Goal: Information Seeking & Learning: Learn about a topic

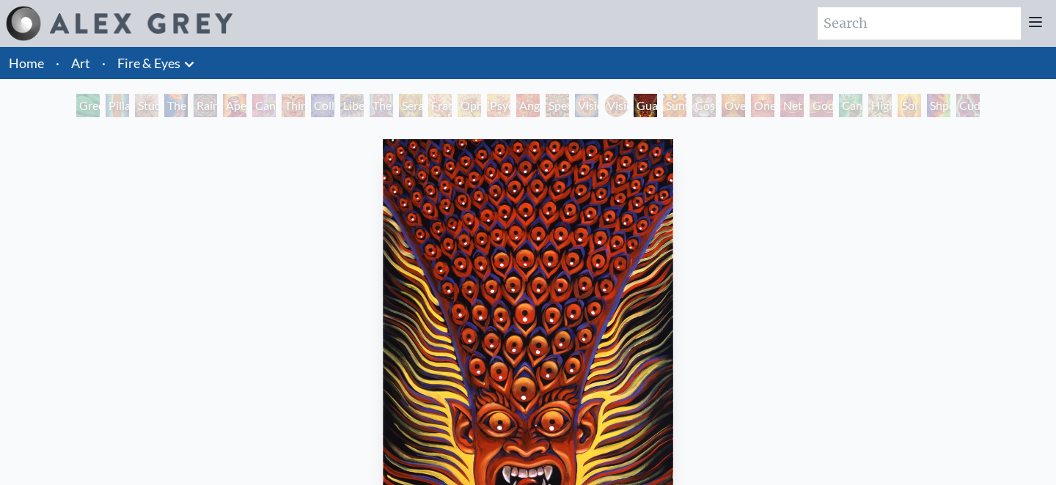
click at [676, 114] on div "Sunyata" at bounding box center [674, 105] width 23 height 23
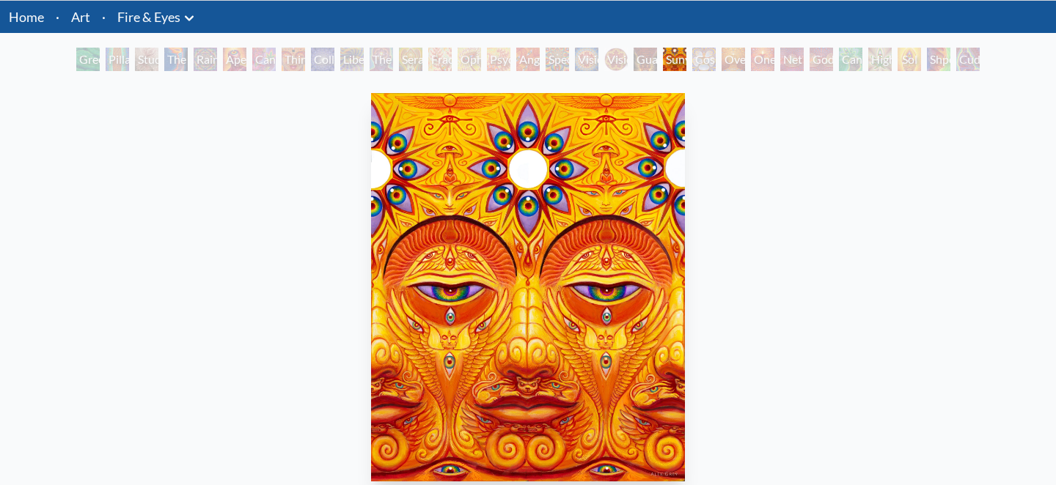
scroll to position [43, 0]
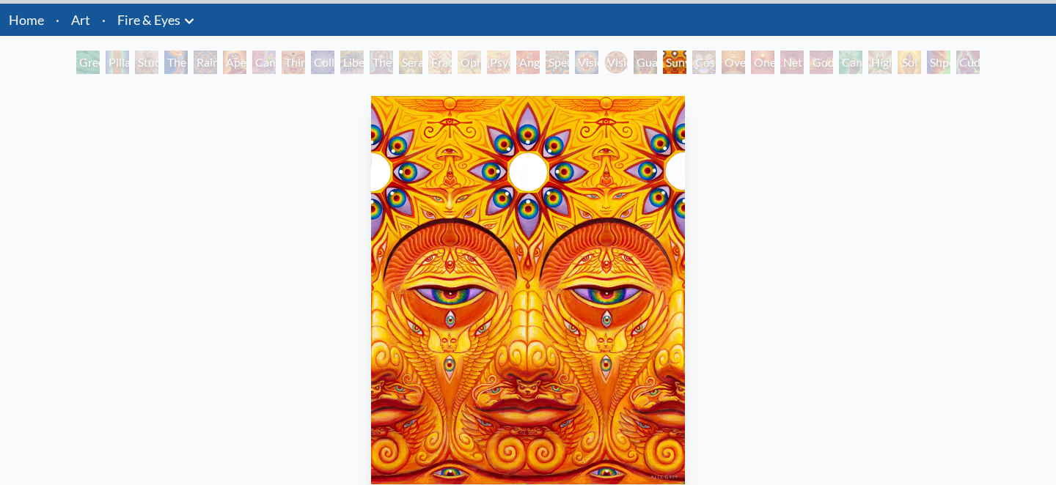
click at [737, 65] on div "Oversoul" at bounding box center [733, 62] width 23 height 23
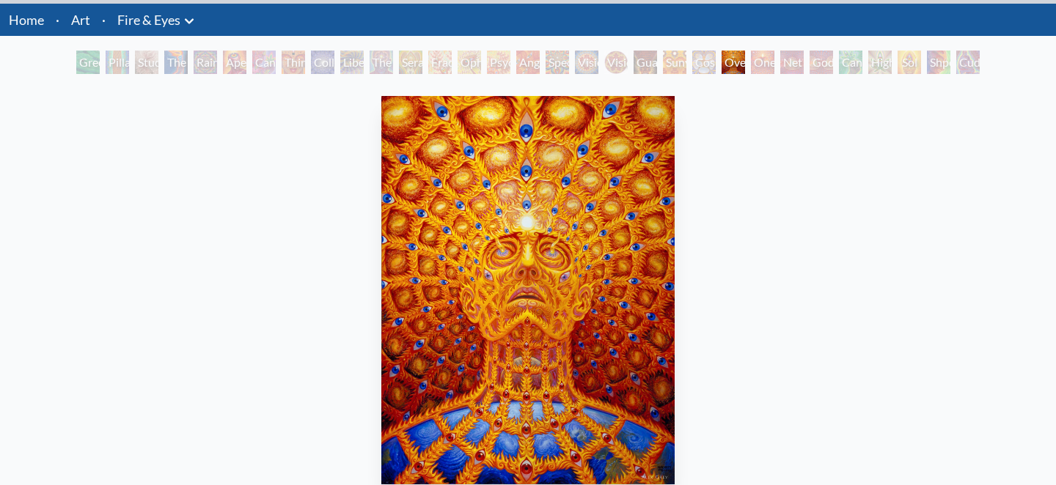
click at [792, 65] on div "Net of Being" at bounding box center [791, 62] width 23 height 23
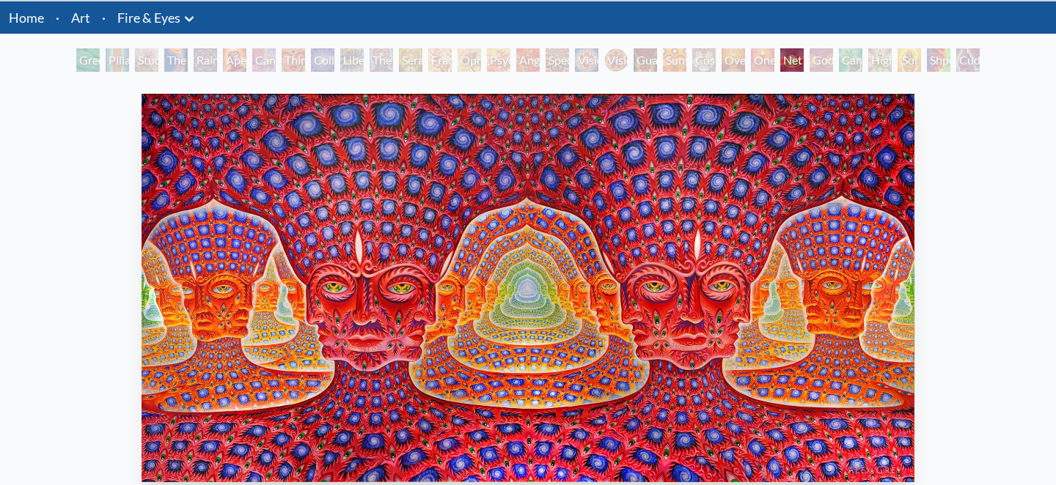
scroll to position [45, 0]
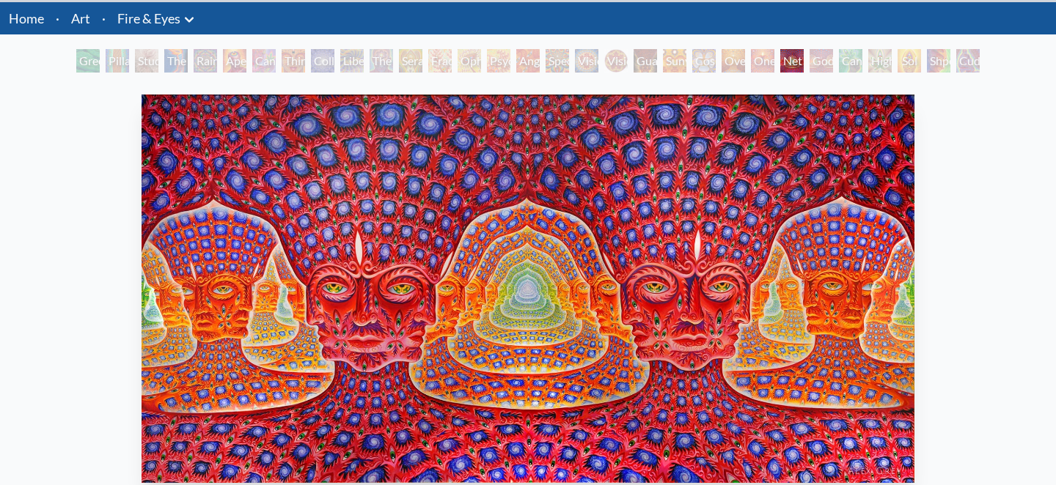
click at [978, 62] on div "Cuddle" at bounding box center [967, 60] width 23 height 23
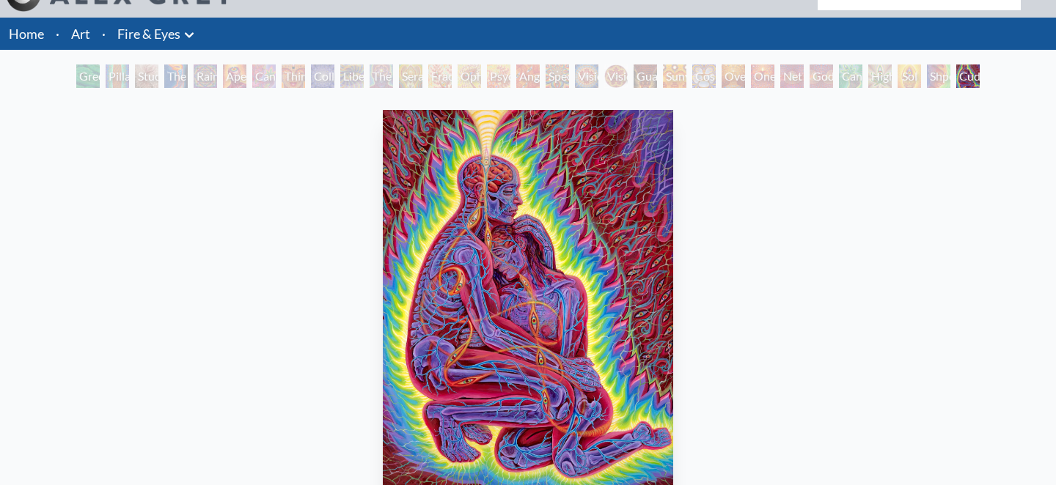
scroll to position [14, 0]
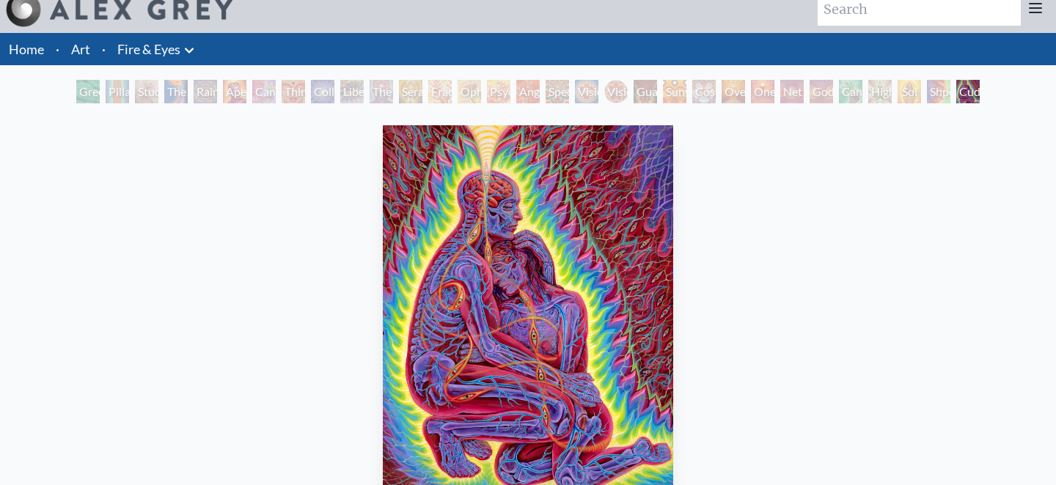
click at [788, 92] on div "Net of Being" at bounding box center [791, 91] width 23 height 23
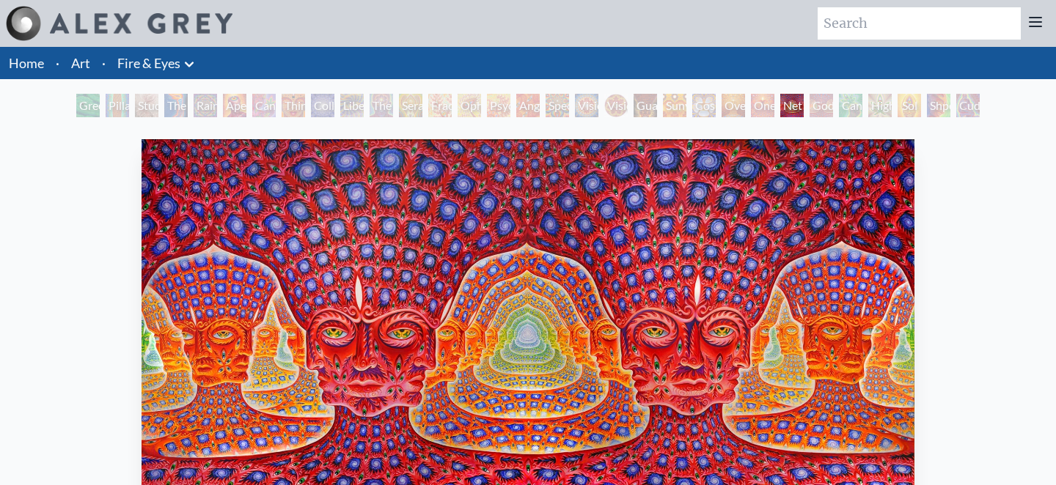
click at [637, 109] on div "Guardian of Infinite Vision" at bounding box center [645, 105] width 23 height 23
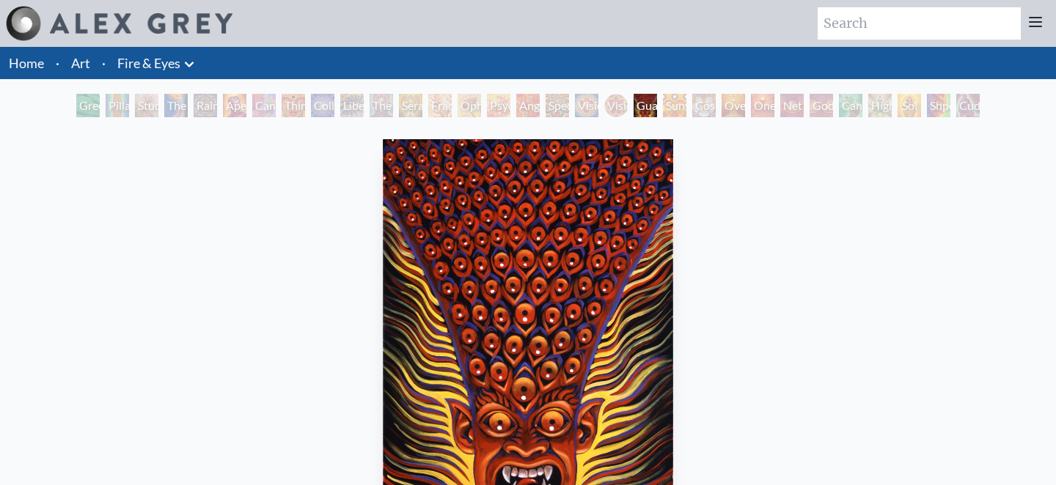
click at [340, 103] on div "Liberation Through Seeing" at bounding box center [351, 105] width 23 height 23
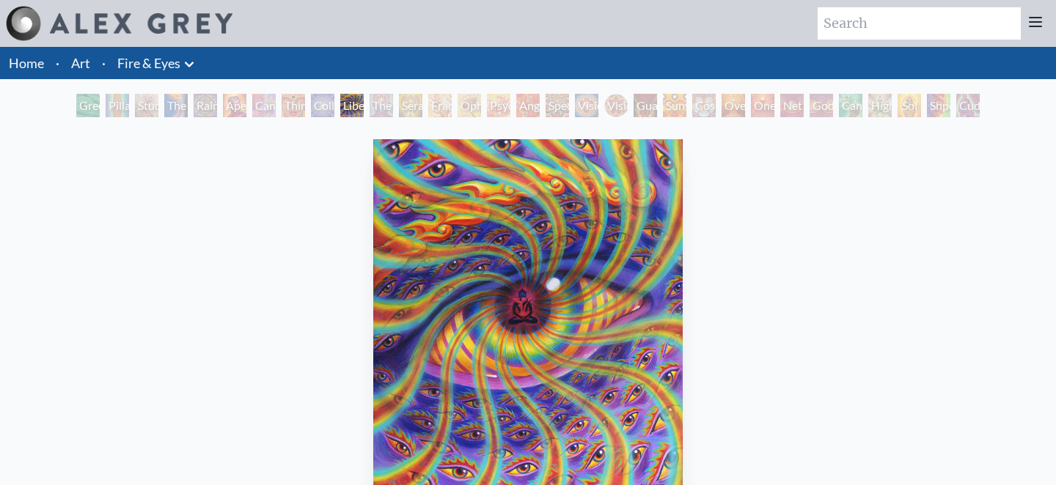
click at [964, 110] on div "Cuddle" at bounding box center [967, 105] width 23 height 23
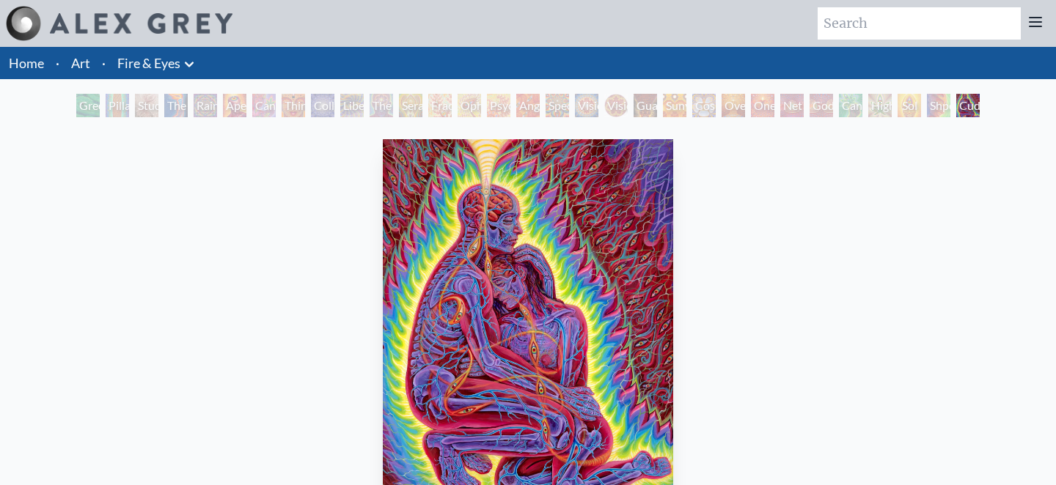
click at [192, 65] on icon at bounding box center [189, 64] width 9 height 5
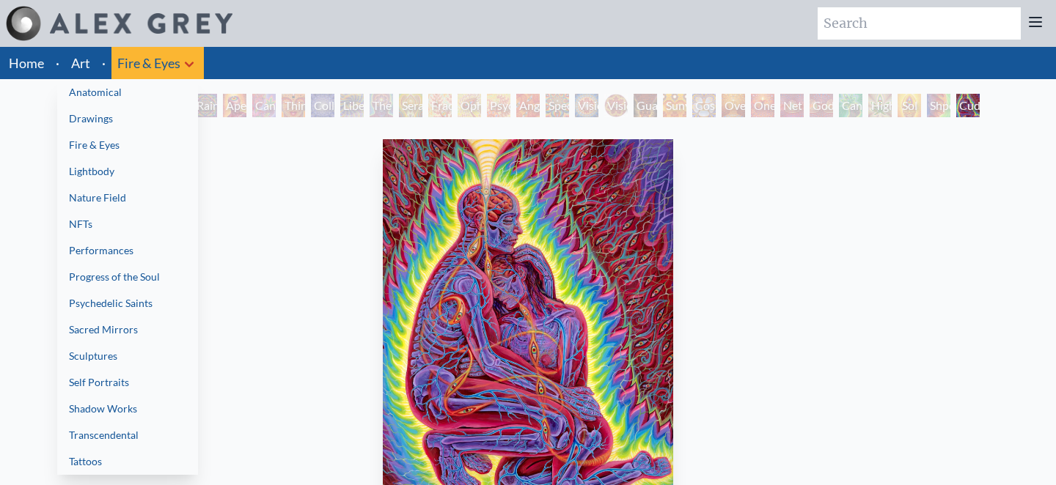
click at [92, 354] on link "Sculptures" at bounding box center [127, 356] width 141 height 26
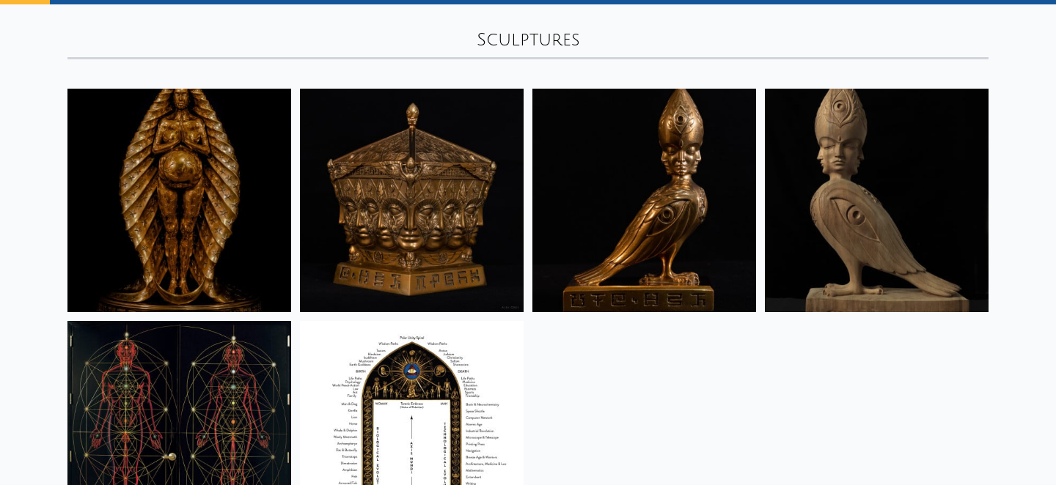
scroll to position [96, 0]
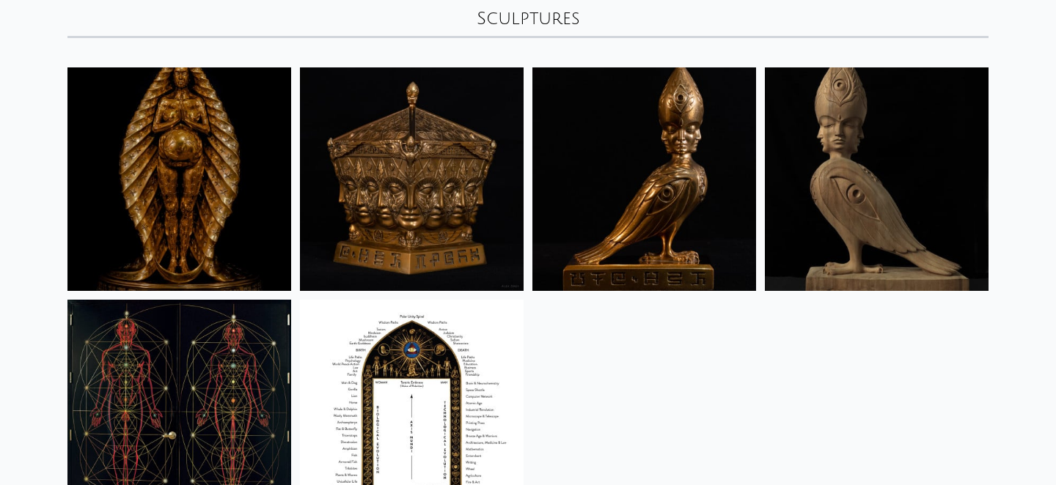
click at [654, 205] on img at bounding box center [644, 179] width 224 height 224
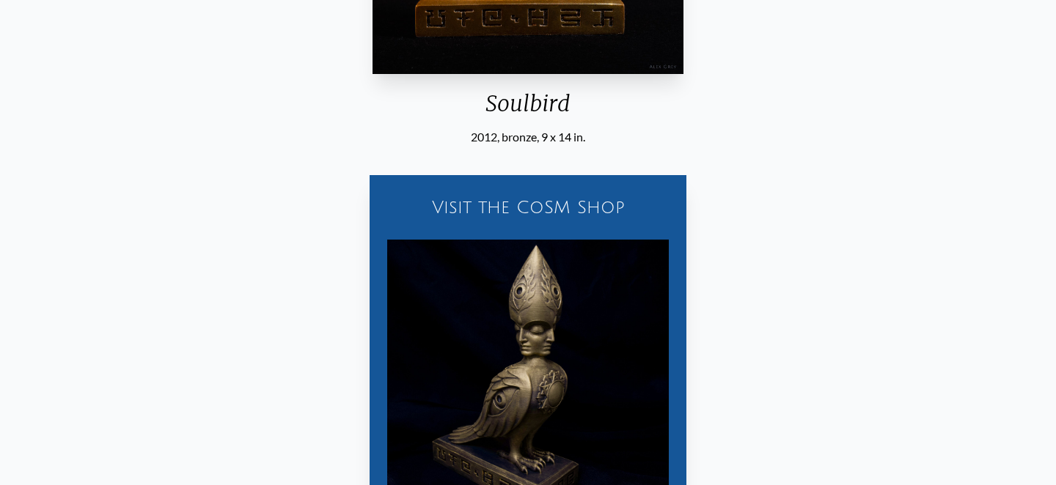
scroll to position [488, 0]
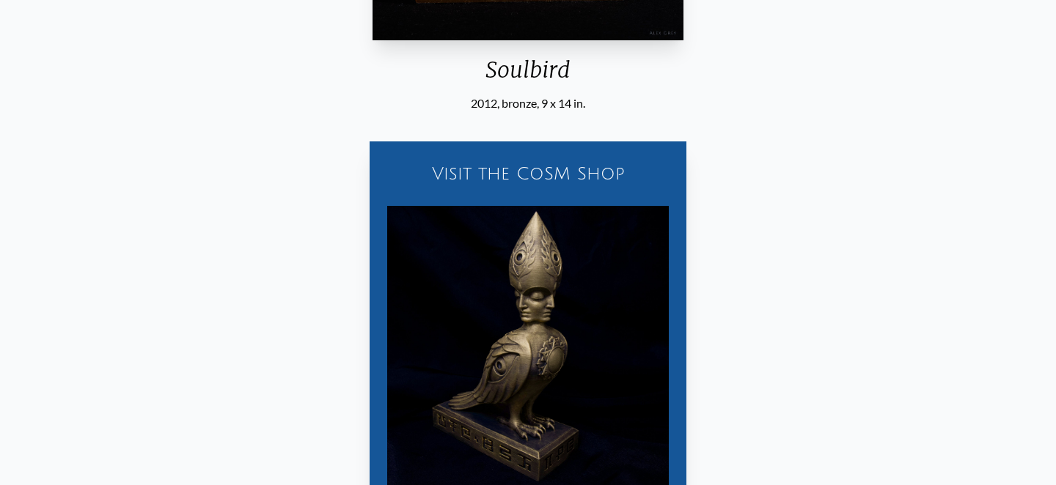
click at [639, 252] on img "3 / 6" at bounding box center [528, 347] width 282 height 282
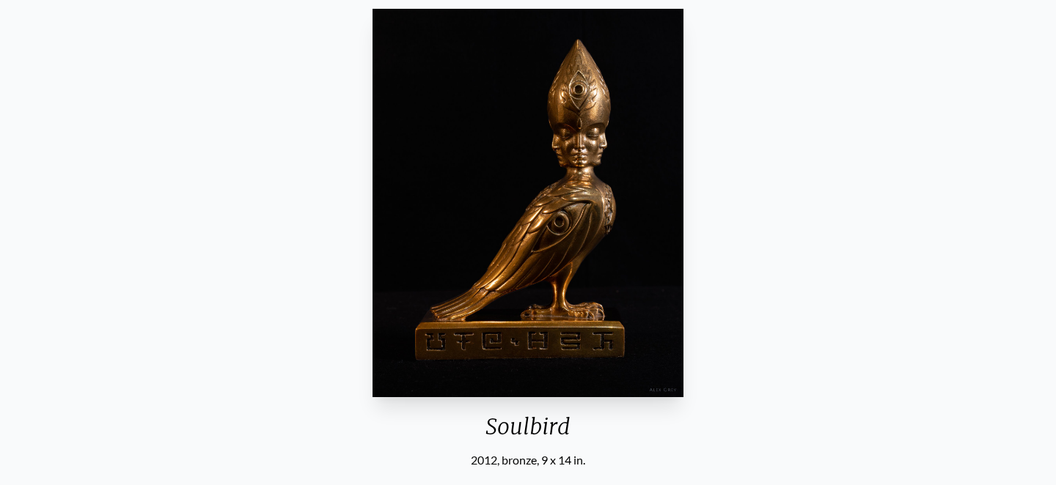
scroll to position [0, 0]
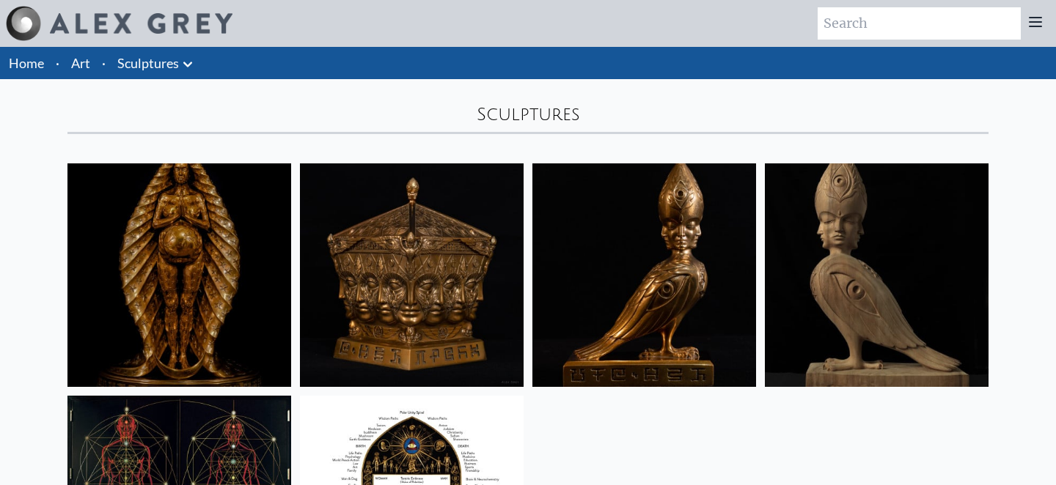
scroll to position [96, 0]
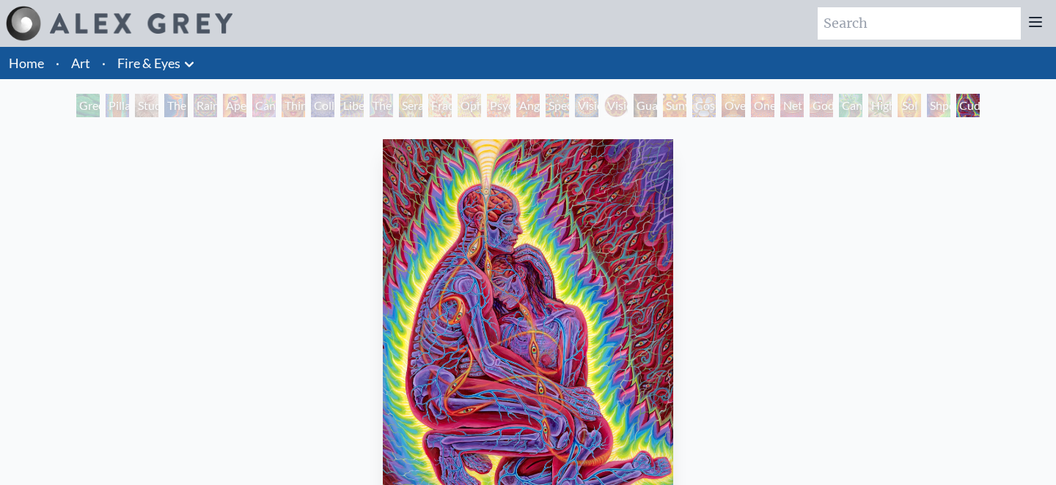
click at [467, 108] on div "Ophanic Eyelash" at bounding box center [469, 105] width 23 height 23
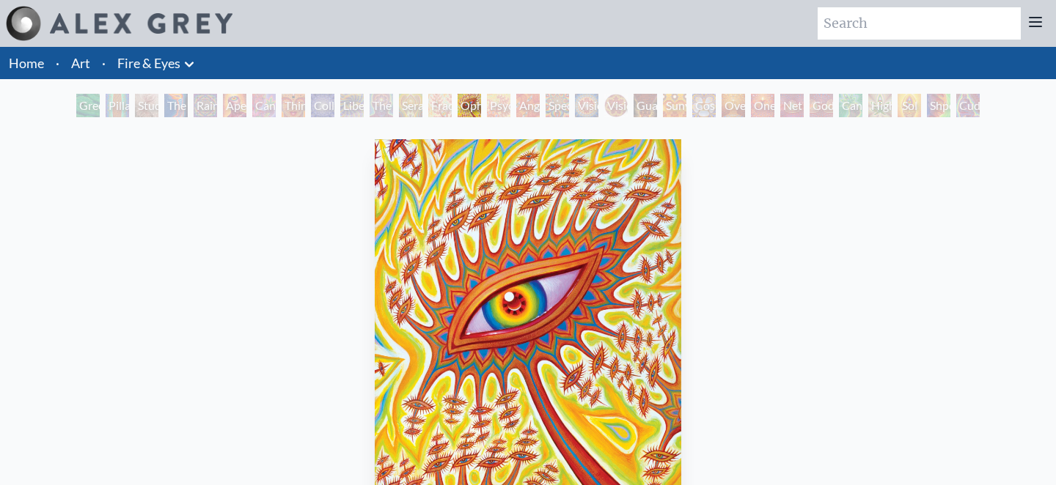
click at [608, 110] on div "Vision [PERSON_NAME]" at bounding box center [615, 105] width 23 height 23
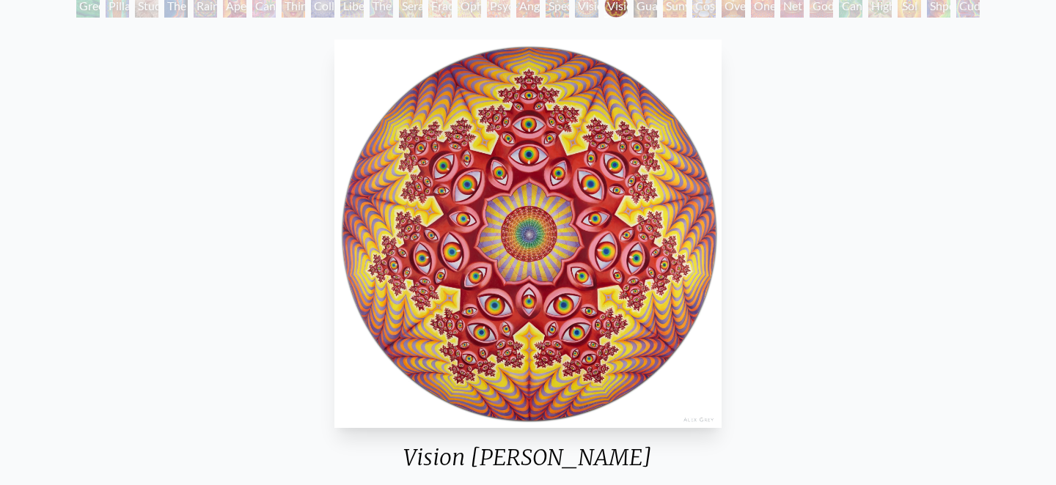
scroll to position [44, 0]
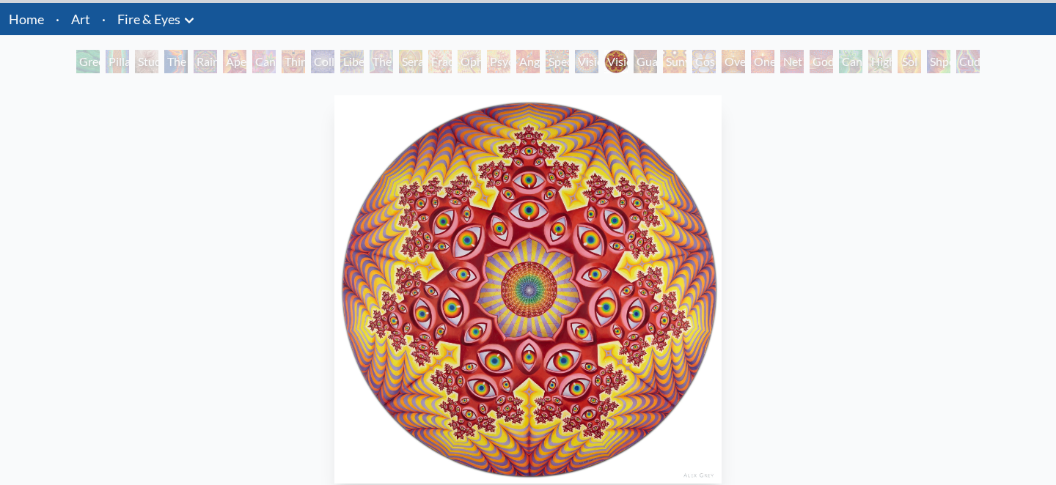
click at [722, 54] on div "Oversoul" at bounding box center [733, 61] width 23 height 23
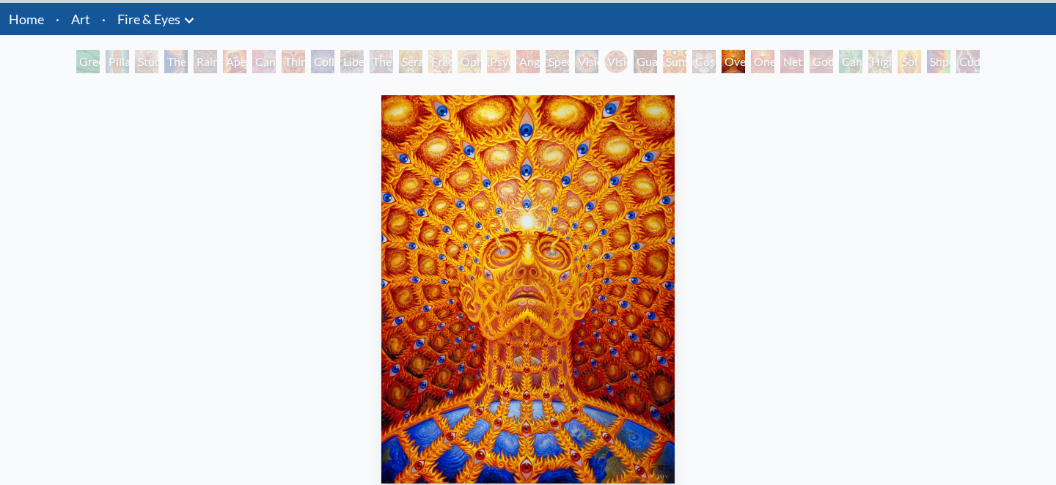
scroll to position [63, 0]
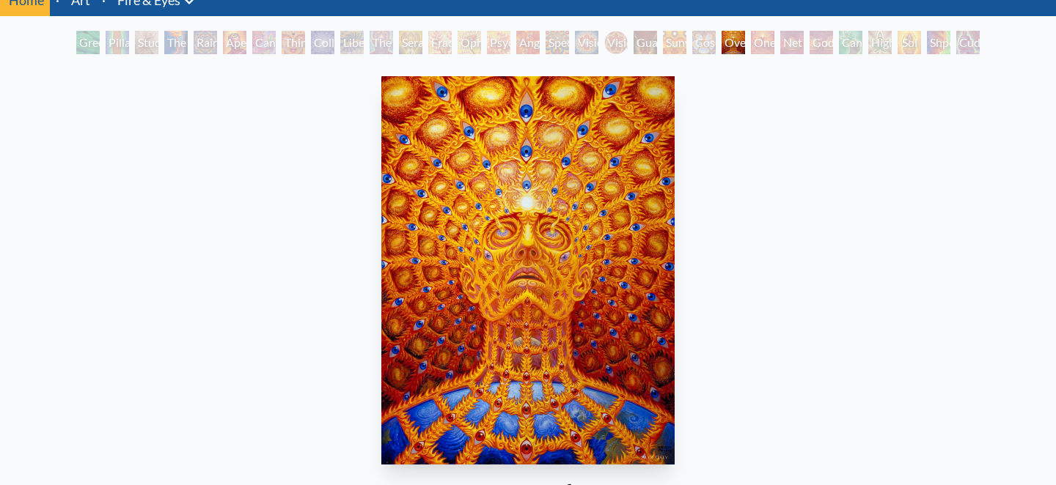
click at [780, 41] on div "Net of Being" at bounding box center [791, 42] width 23 height 23
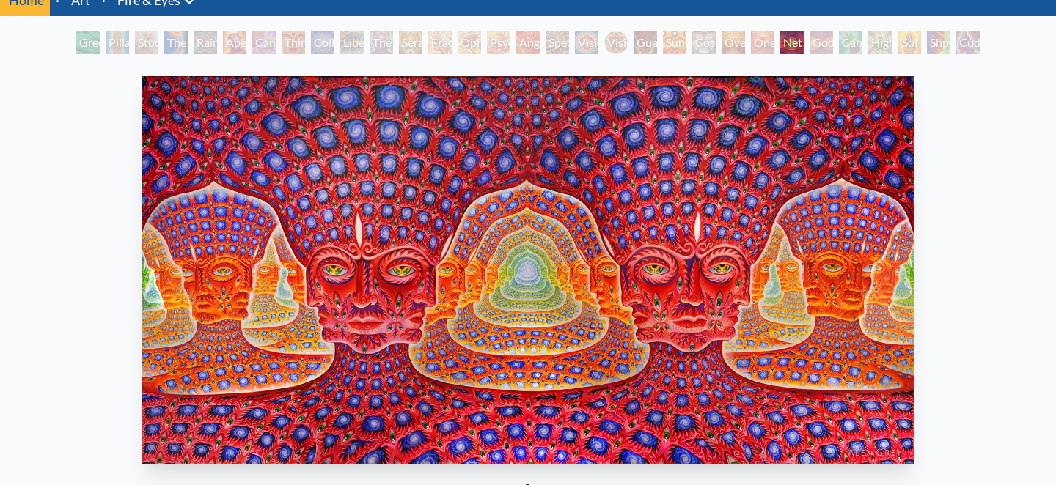
click at [813, 43] on div "Godself" at bounding box center [821, 42] width 23 height 23
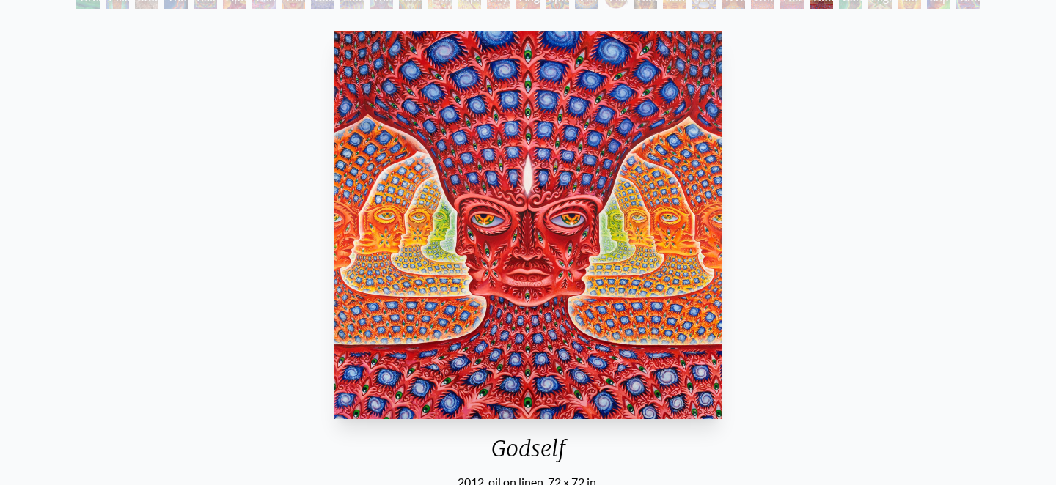
scroll to position [48, 0]
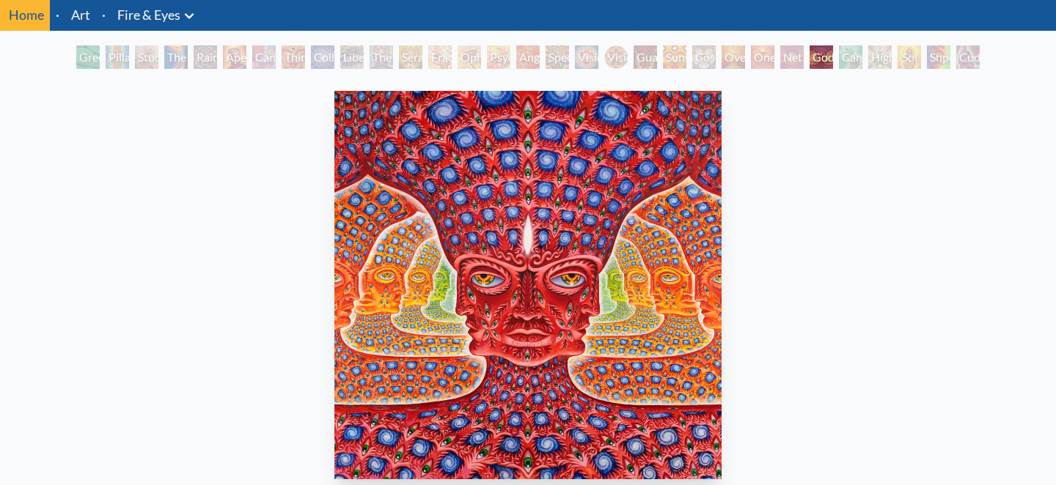
click at [793, 57] on div "Net of Being" at bounding box center [791, 56] width 23 height 23
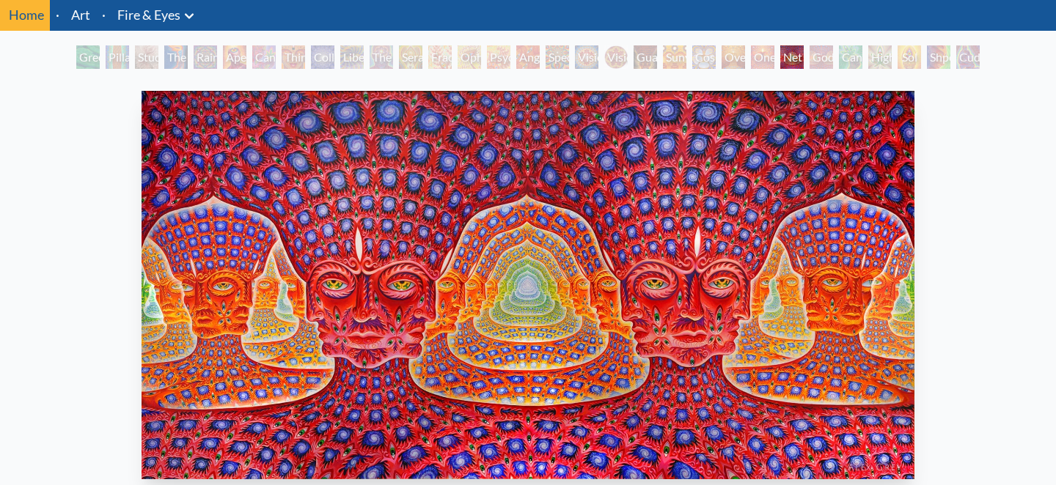
click at [833, 59] on div "Godself" at bounding box center [821, 56] width 23 height 23
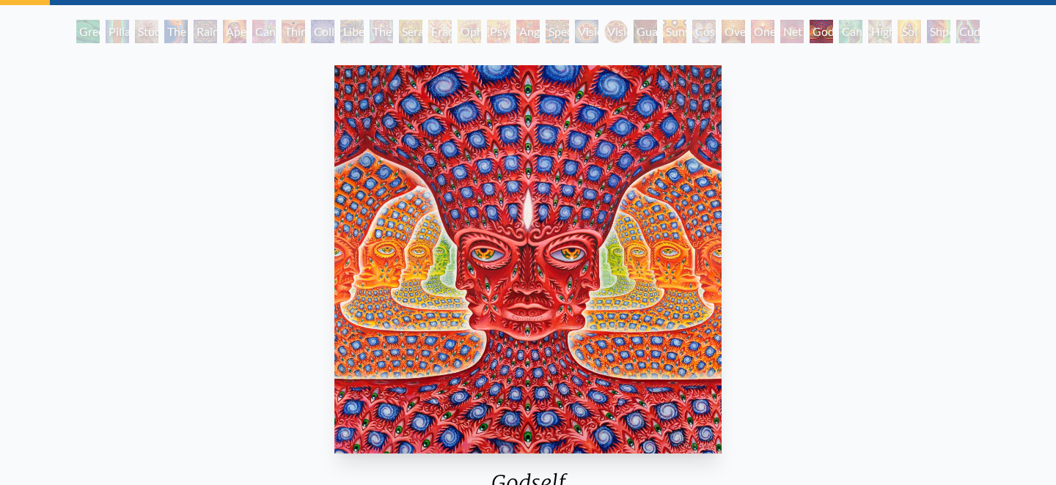
scroll to position [40, 0]
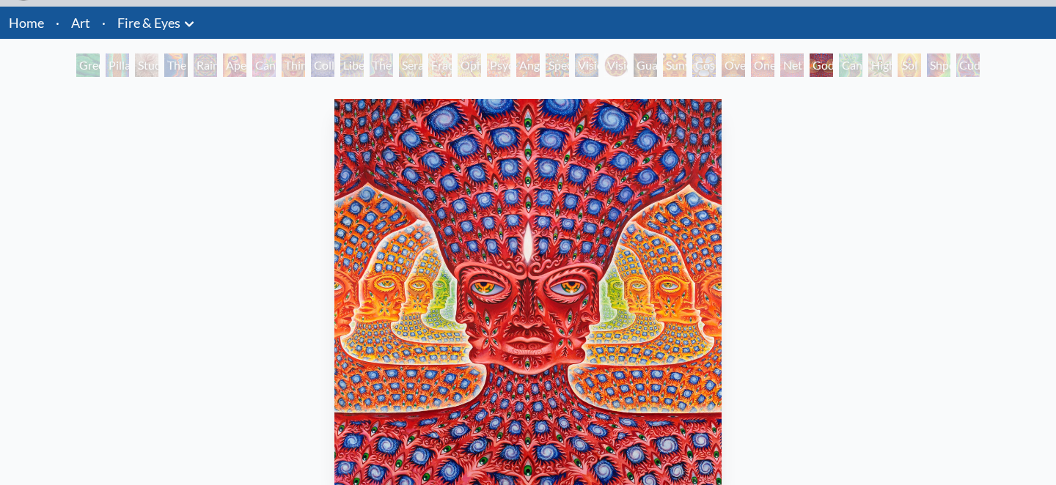
click at [796, 65] on div "Net of Being" at bounding box center [791, 65] width 23 height 23
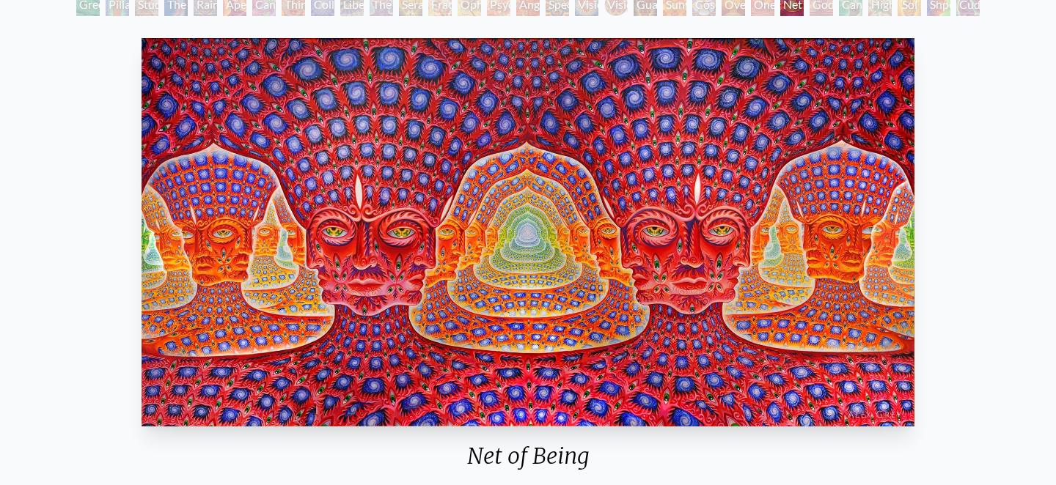
scroll to position [99, 0]
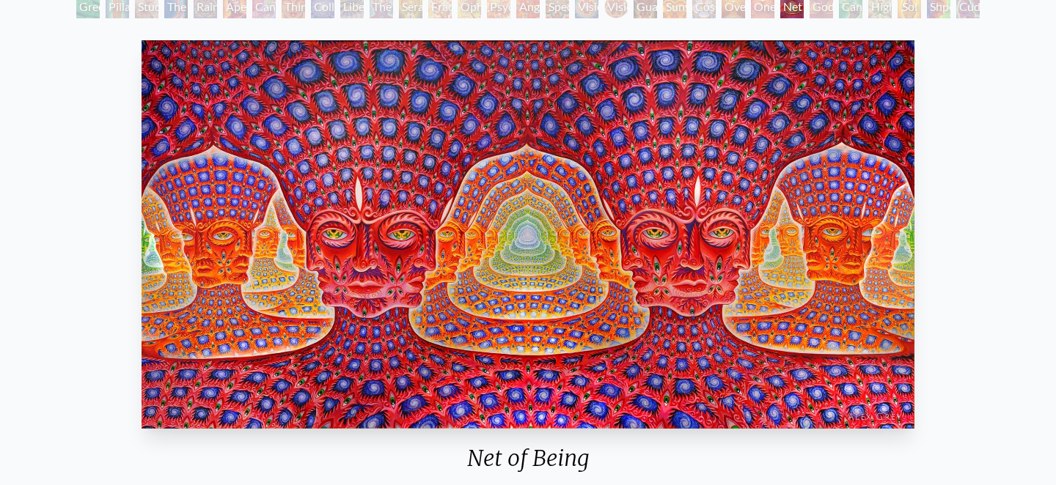
click at [818, 10] on div "Godself" at bounding box center [821, 6] width 23 height 23
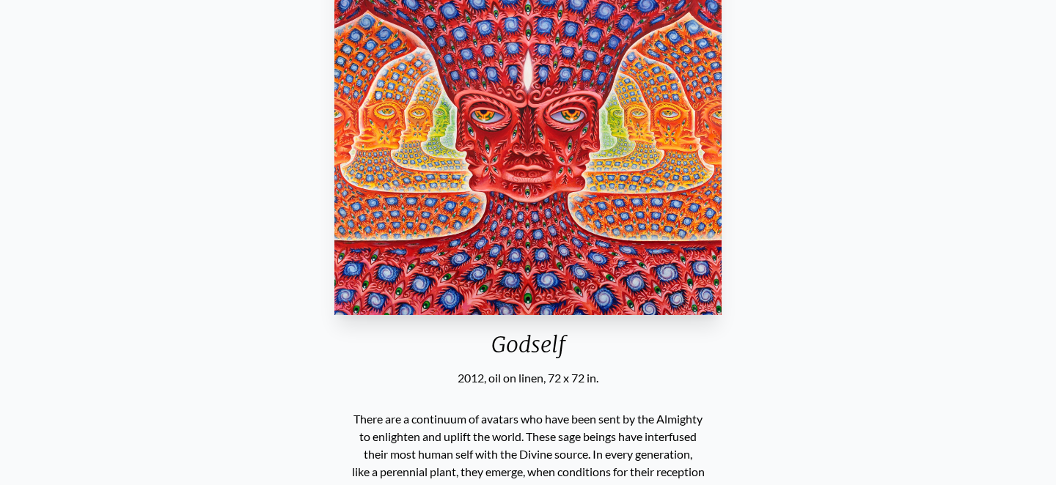
scroll to position [227, 0]
